Goal: Navigation & Orientation: Find specific page/section

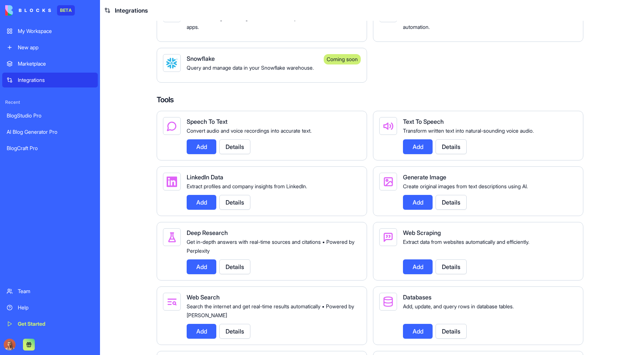
scroll to position [696, 0]
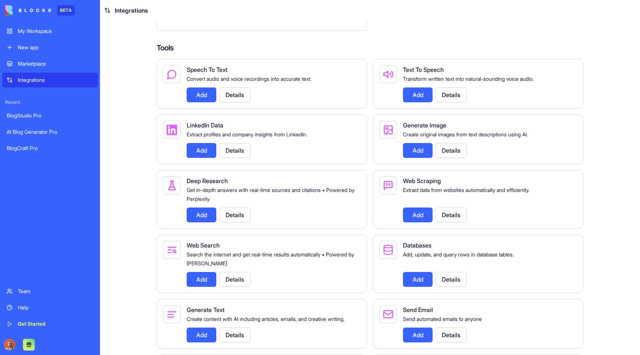
click at [214, 73] on span "Speech To Text" at bounding box center [207, 69] width 41 height 7
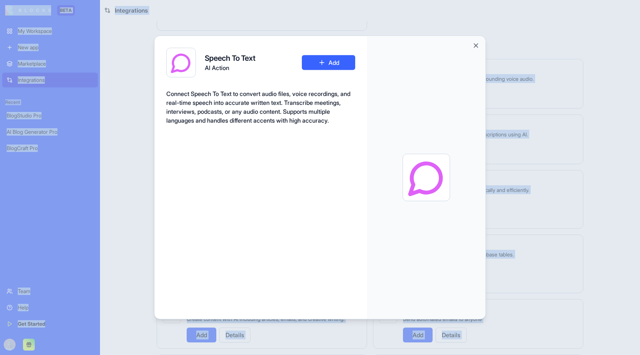
click at [214, 85] on div "Speech To Text AI Action Add Connect Speech To Text to convert audio files, voi…" at bounding box center [261, 178] width 213 height 284
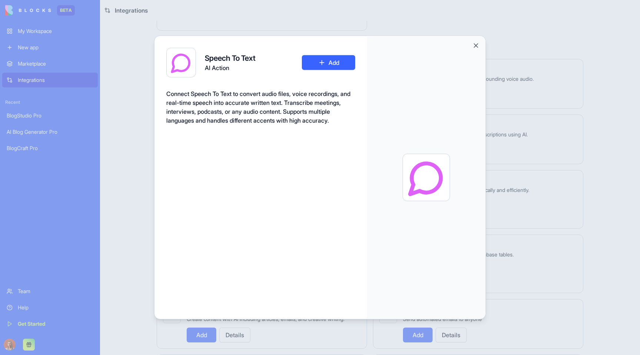
click at [334, 26] on div at bounding box center [320, 177] width 640 height 355
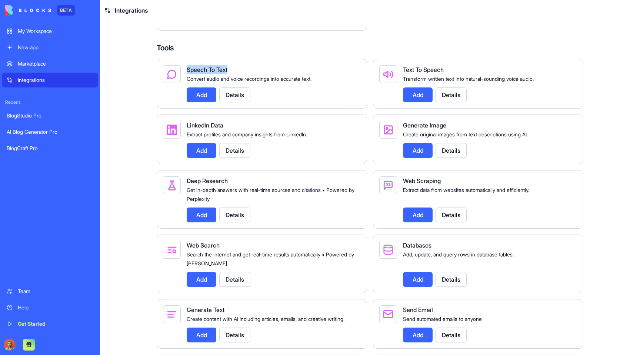
drag, startPoint x: 185, startPoint y: 89, endPoint x: 246, endPoint y: 89, distance: 61.9
click at [246, 74] on div "Speech To Text" at bounding box center [271, 69] width 168 height 9
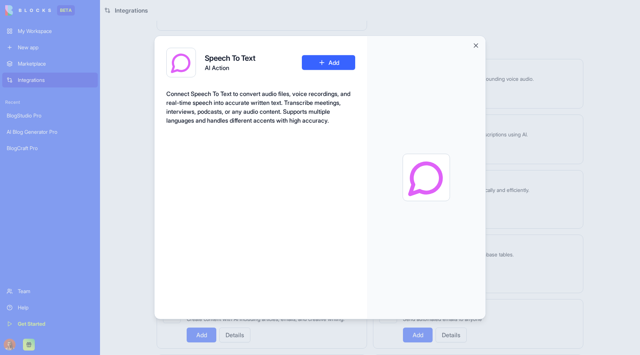
copy span "Speech To Text"
click at [575, 55] on div at bounding box center [320, 177] width 640 height 355
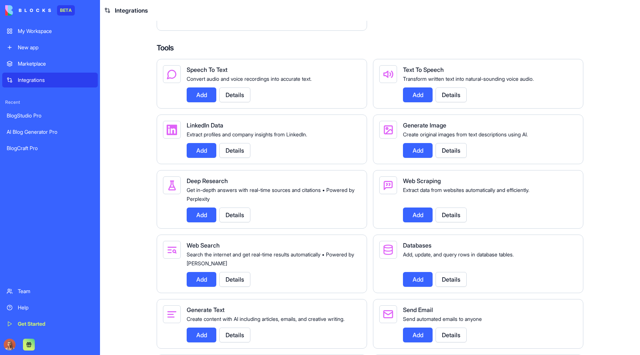
click at [429, 129] on span "Generate Image" at bounding box center [424, 125] width 43 height 7
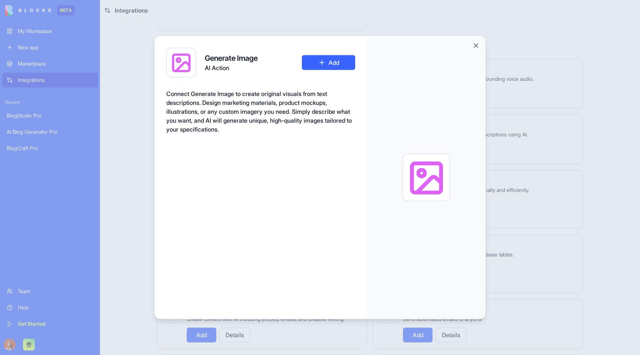
click at [429, 145] on div at bounding box center [426, 177] width 119 height 283
click at [509, 44] on div at bounding box center [320, 177] width 640 height 355
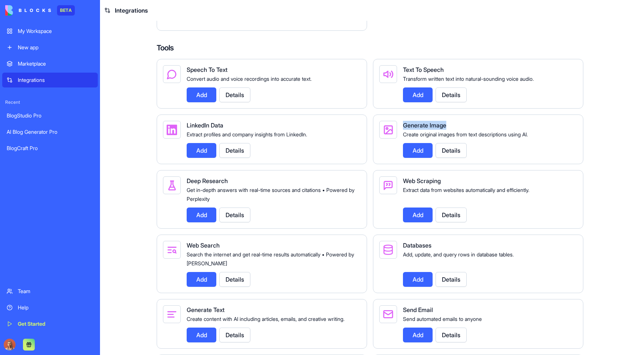
drag, startPoint x: 455, startPoint y: 141, endPoint x: 398, endPoint y: 144, distance: 56.8
click at [398, 144] on div "Generate Image Create original images from text descriptions using AI. Add Deta…" at bounding box center [478, 140] width 211 height 50
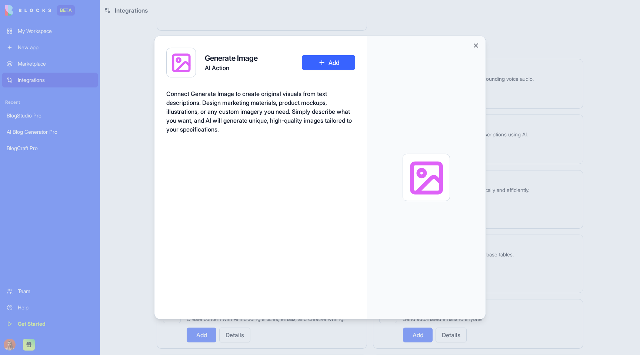
copy span "Generate Image"
click at [528, 28] on div at bounding box center [320, 177] width 640 height 355
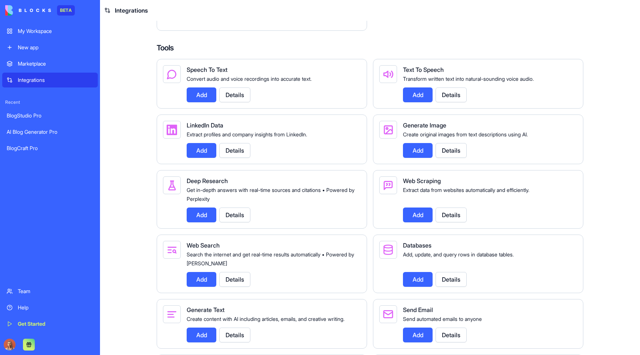
click at [218, 129] on span "LinkedIn Data" at bounding box center [205, 125] width 37 height 7
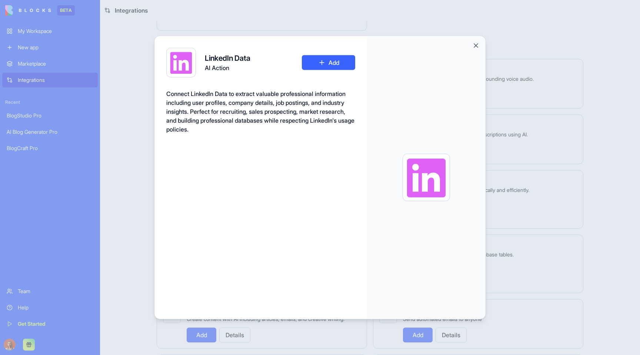
click at [497, 71] on div at bounding box center [320, 177] width 640 height 355
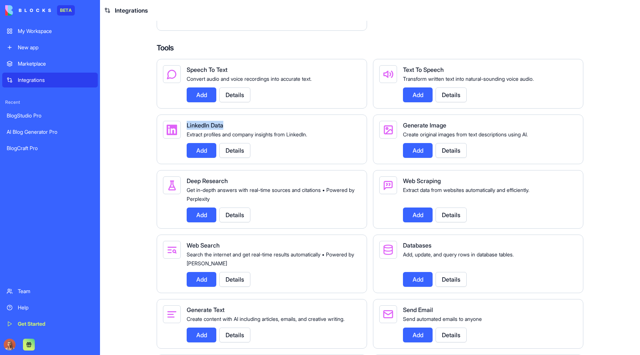
drag, startPoint x: 241, startPoint y: 146, endPoint x: 181, endPoint y: 143, distance: 60.5
click at [181, 143] on div "LinkedIn Data Extract profiles and company insights from LinkedIn. Add Details" at bounding box center [262, 140] width 211 height 50
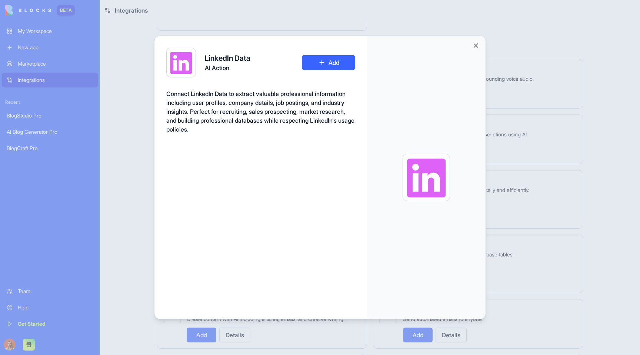
copy span "LinkedIn Data"
click at [502, 53] on div at bounding box center [320, 177] width 640 height 355
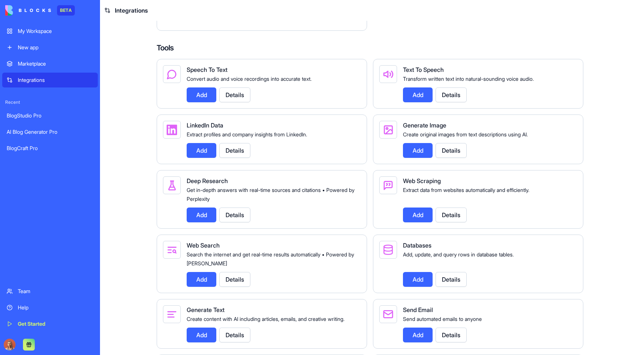
click at [413, 185] on span "Web Scraping" at bounding box center [422, 180] width 38 height 7
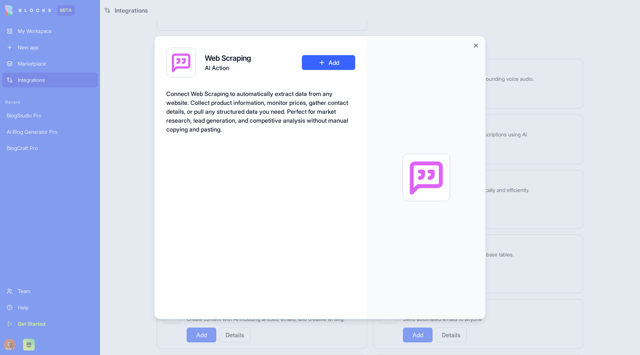
click at [414, 201] on div at bounding box center [426, 177] width 119 height 283
click at [414, 201] on div at bounding box center [426, 176] width 47 height 47
click at [509, 64] on div at bounding box center [320, 177] width 640 height 355
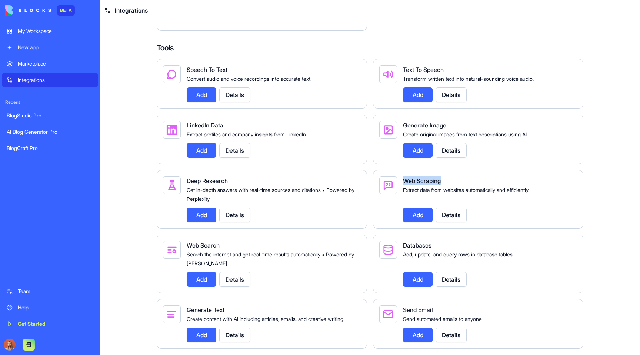
drag, startPoint x: 440, startPoint y: 198, endPoint x: 395, endPoint y: 198, distance: 45.2
click at [395, 198] on div "Web Scraping Extract data from websites automatically and efficiently. Add Deta…" at bounding box center [478, 199] width 211 height 59
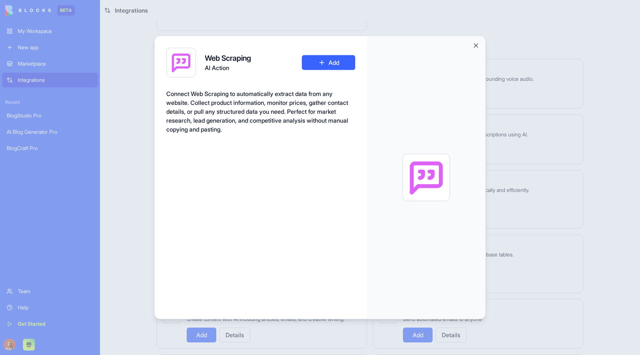
copy div "Web Scraping"
click at [514, 46] on div at bounding box center [320, 177] width 640 height 355
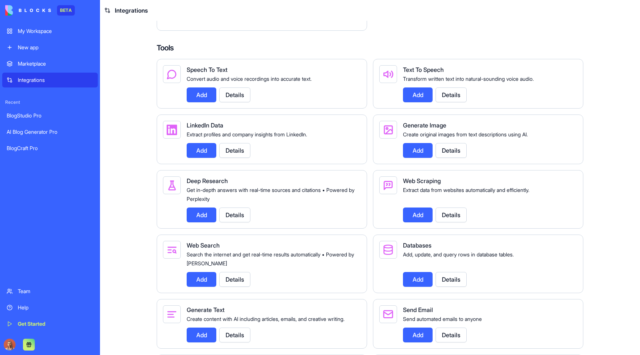
scroll to position [777, 0]
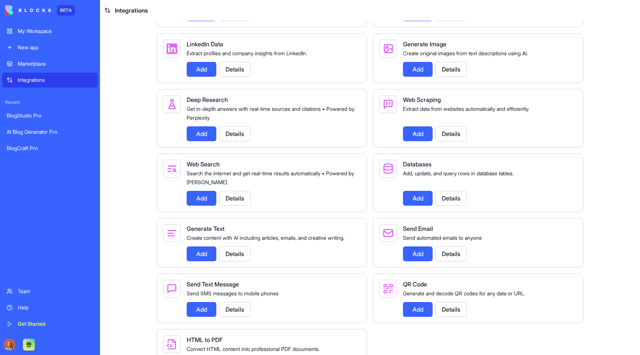
click at [205, 103] on span "Deep Research" at bounding box center [207, 99] width 41 height 7
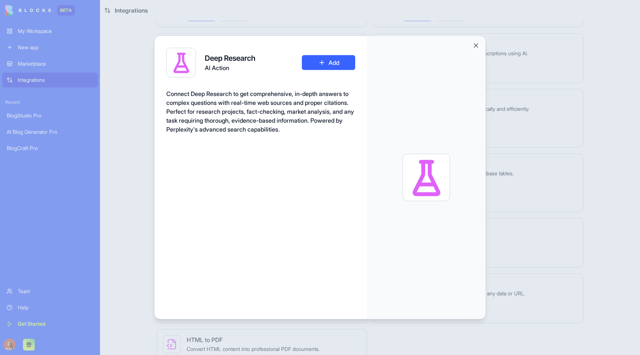
click at [205, 116] on div "Connect Deep Research to get comprehensive, in-depth answers to complex questio…" at bounding box center [260, 111] width 189 height 44
click at [569, 165] on div at bounding box center [320, 177] width 640 height 355
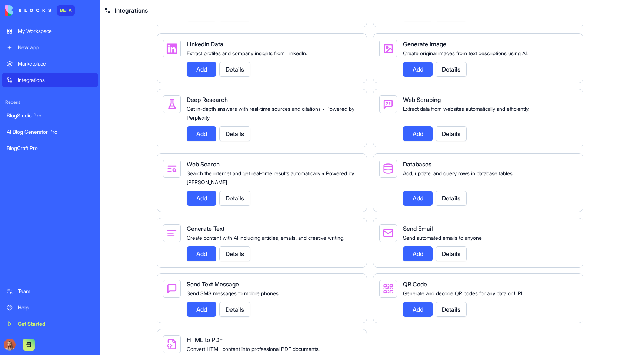
scroll to position [782, 0]
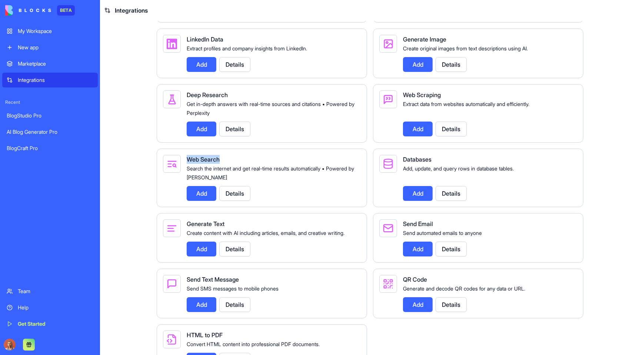
drag, startPoint x: 209, startPoint y: 172, endPoint x: 229, endPoint y: 173, distance: 20.8
click at [229, 173] on main "Integrations Manage your connected services and discover new integrations Integ…" at bounding box center [370, 188] width 540 height 334
copy div "Web Search"
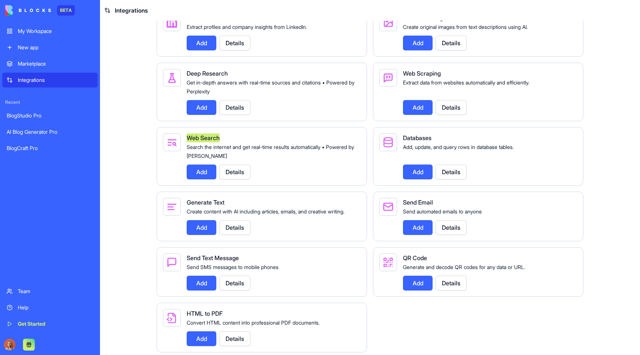
scroll to position [813, 0]
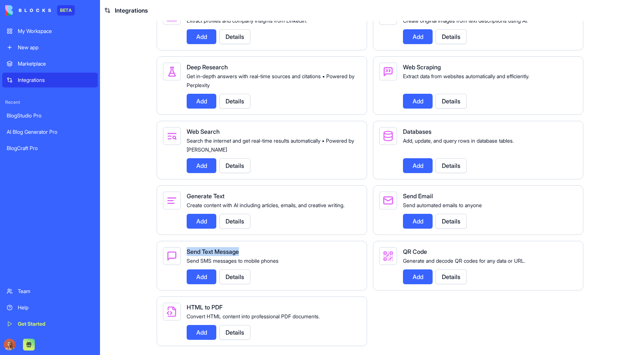
drag, startPoint x: 128, startPoint y: 279, endPoint x: 266, endPoint y: 274, distance: 139.1
click at [266, 274] on main "Integrations Manage your connected services and discover new integrations Integ…" at bounding box center [370, 188] width 540 height 334
copy div "Send Text Message"
